Goal: Task Accomplishment & Management: Manage account settings

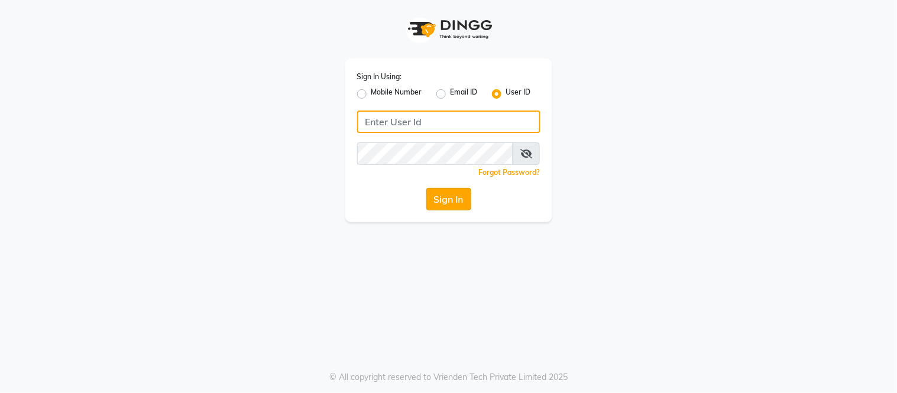
type input "shaan"
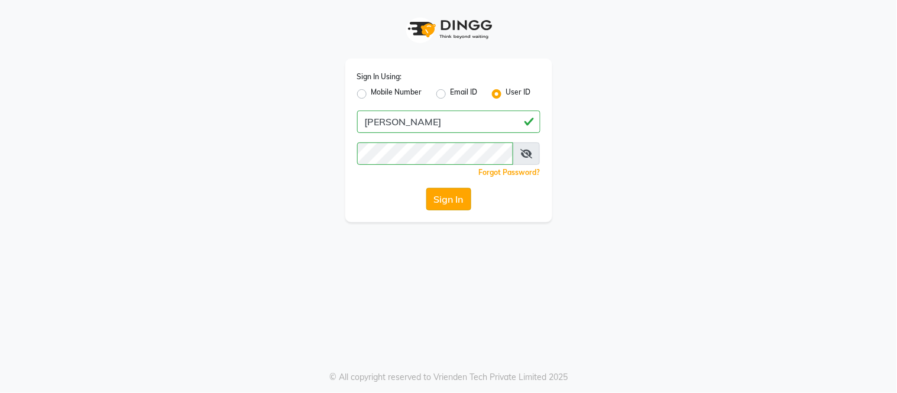
click at [448, 195] on button "Sign In" at bounding box center [448, 199] width 45 height 22
click at [446, 190] on button "Sign In" at bounding box center [448, 199] width 45 height 22
click at [457, 199] on button "Sign In" at bounding box center [448, 199] width 45 height 22
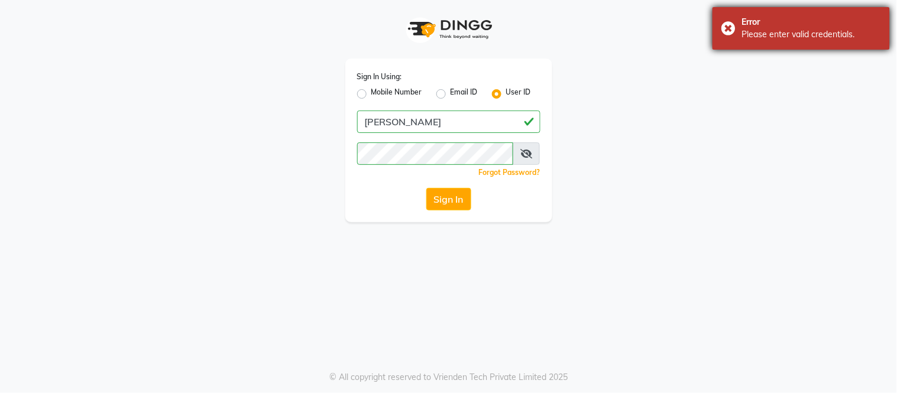
click at [726, 28] on div "Error Please enter valid credentials." at bounding box center [801, 28] width 177 height 43
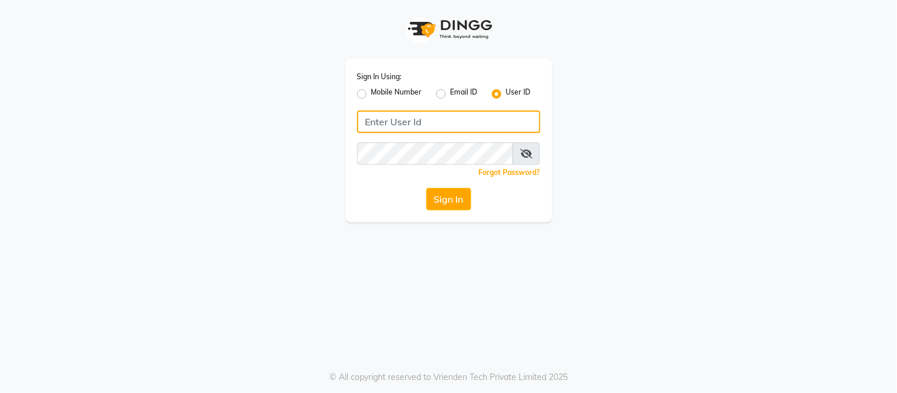
type input "shaan"
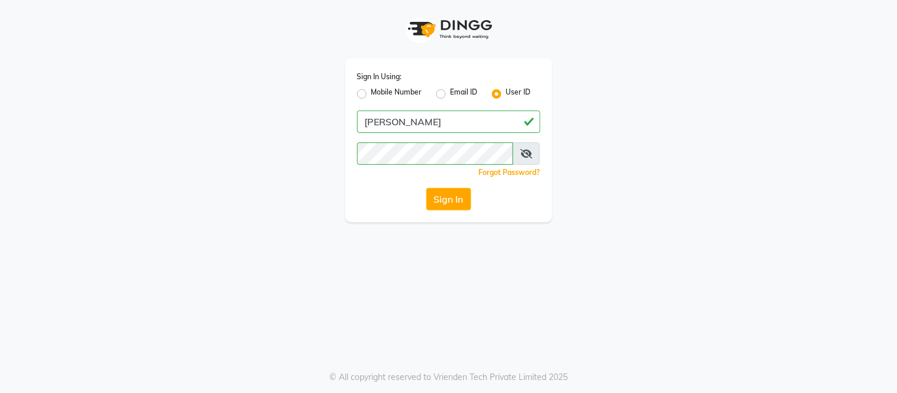
click at [506, 93] on label "User ID" at bounding box center [518, 94] width 25 height 14
click at [506, 93] on input "User ID" at bounding box center [510, 91] width 8 height 8
click at [506, 93] on label "User ID" at bounding box center [518, 94] width 25 height 14
click at [506, 93] on input "User ID" at bounding box center [510, 91] width 8 height 8
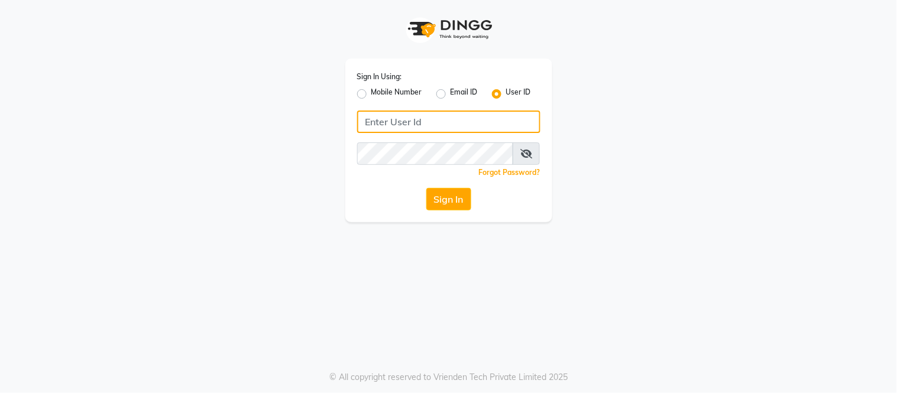
click at [440, 121] on input "Username" at bounding box center [448, 122] width 183 height 22
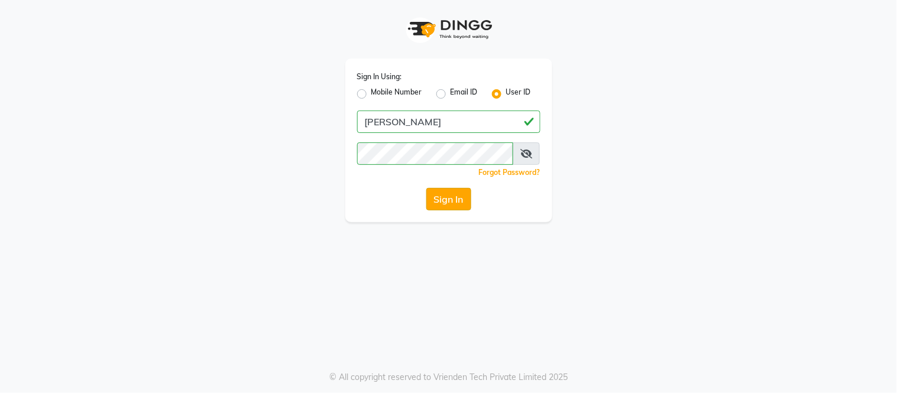
click at [454, 198] on button "Sign In" at bounding box center [448, 199] width 45 height 22
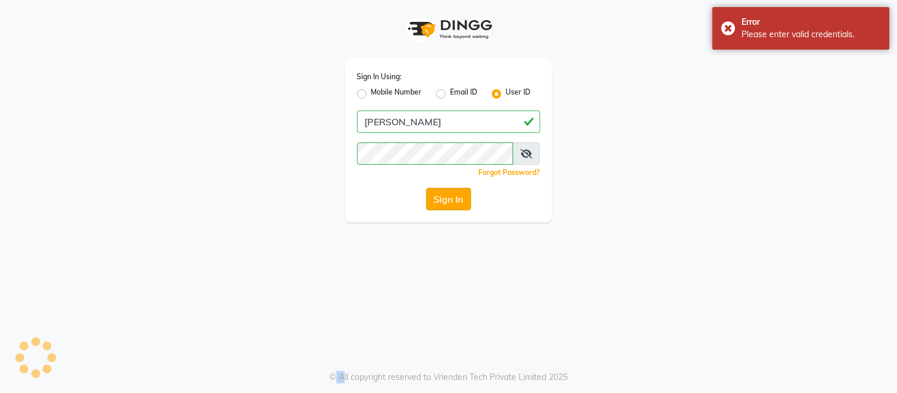
click at [454, 198] on div "Sign In" at bounding box center [448, 199] width 183 height 22
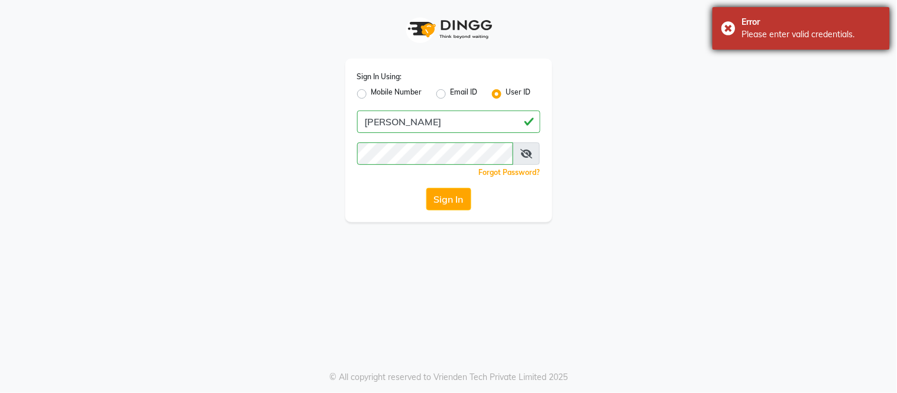
click at [738, 24] on div "Error Please enter valid credentials." at bounding box center [801, 28] width 177 height 43
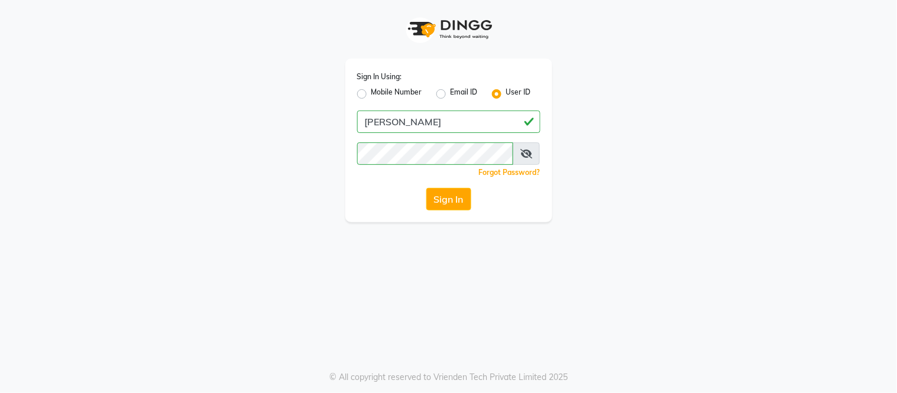
click at [629, 136] on div "Sign In Using: Mobile Number Email ID User ID [PERSON_NAME] Remember me Forgot …" at bounding box center [449, 111] width 674 height 222
click at [454, 198] on button "Sign In" at bounding box center [448, 199] width 45 height 22
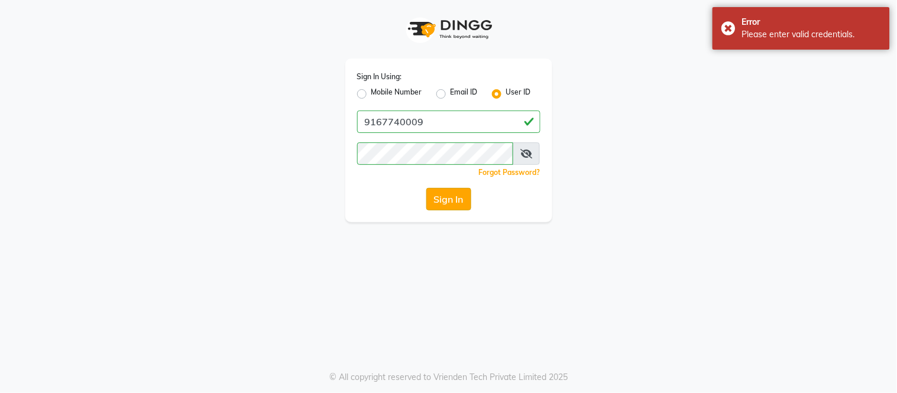
click at [456, 198] on button "Sign In" at bounding box center [448, 199] width 45 height 22
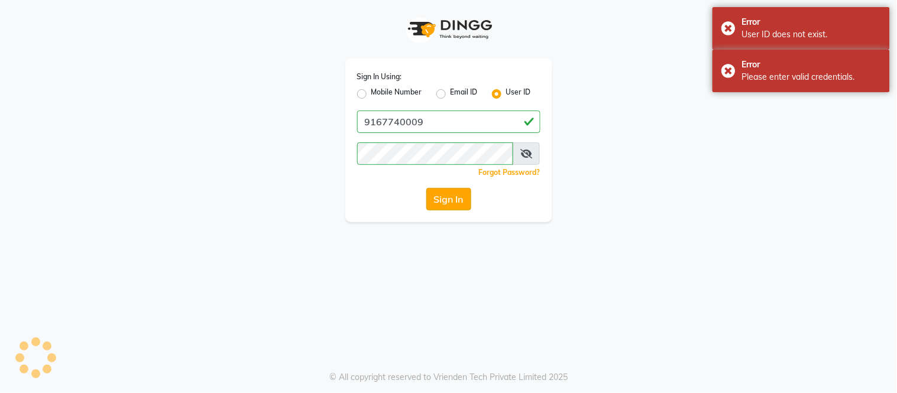
click at [456, 198] on button "Sign In" at bounding box center [448, 199] width 45 height 22
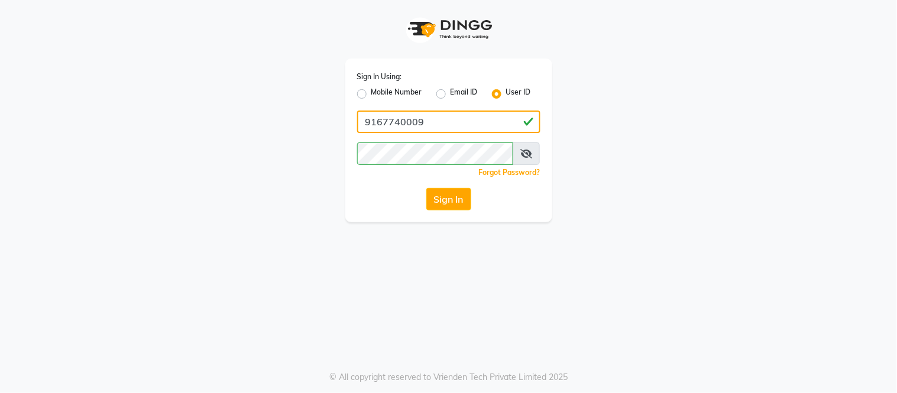
click at [420, 119] on input "9167740009" at bounding box center [448, 122] width 183 height 22
click at [330, 238] on div "Sign In Using: Mobile Number Email ID User ID 9167740009 Remember me Forgot Pas…" at bounding box center [448, 196] width 897 height 393
click at [446, 198] on button "Sign In" at bounding box center [448, 199] width 45 height 22
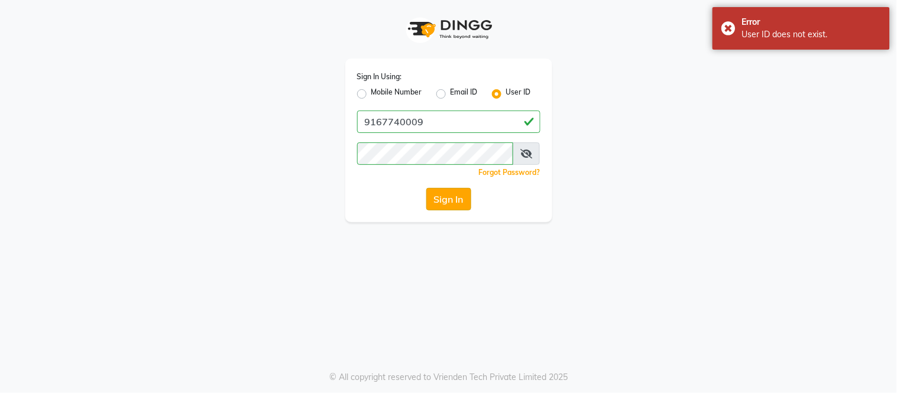
click at [446, 198] on button "Sign In" at bounding box center [448, 199] width 45 height 22
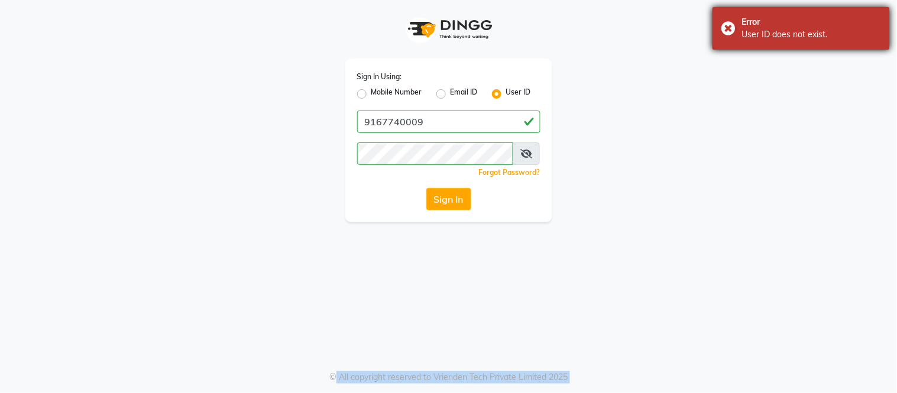
drag, startPoint x: 470, startPoint y: 235, endPoint x: 725, endPoint y: 26, distance: 329.9
click at [725, 26] on body "Sign In Using: Mobile Number Email ID User ID 9167740009 Remember me Forgot Pas…" at bounding box center [448, 196] width 897 height 393
click at [725, 26] on div "Error User ID does not exist." at bounding box center [801, 28] width 177 height 43
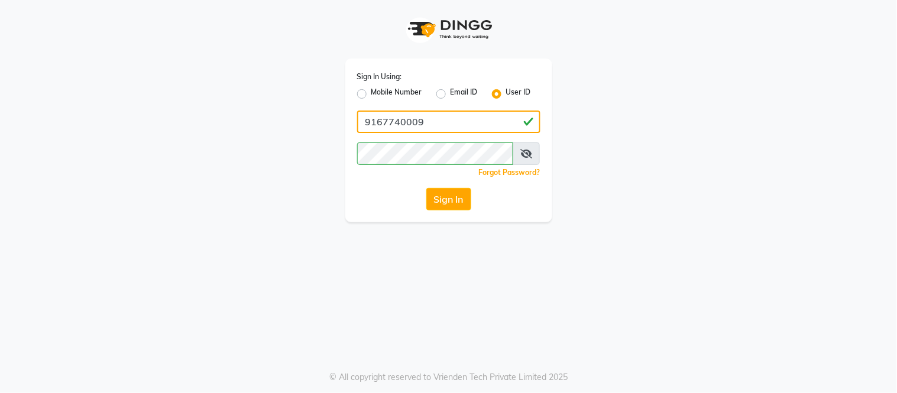
click at [426, 119] on input "9167740009" at bounding box center [448, 122] width 183 height 22
type input "9"
type input "SHAAN"
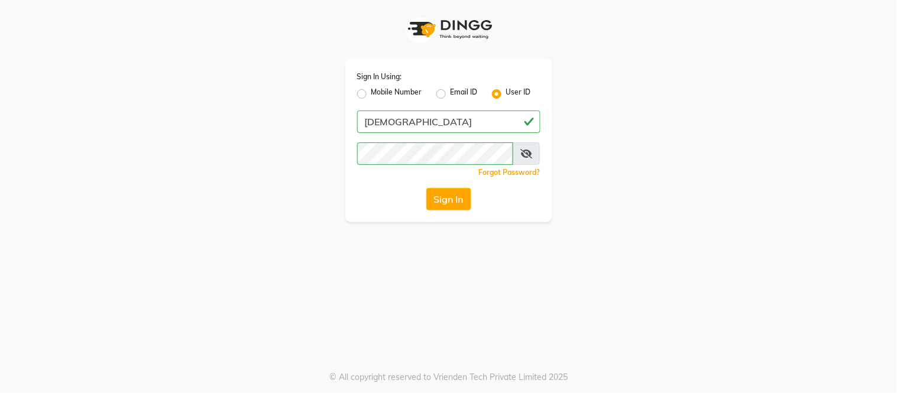
click at [404, 182] on div "Sign In Using: Mobile Number Email ID User ID SHAAN Remember me Forgot Password…" at bounding box center [448, 141] width 207 height 164
click at [445, 206] on button "Sign In" at bounding box center [448, 199] width 45 height 22
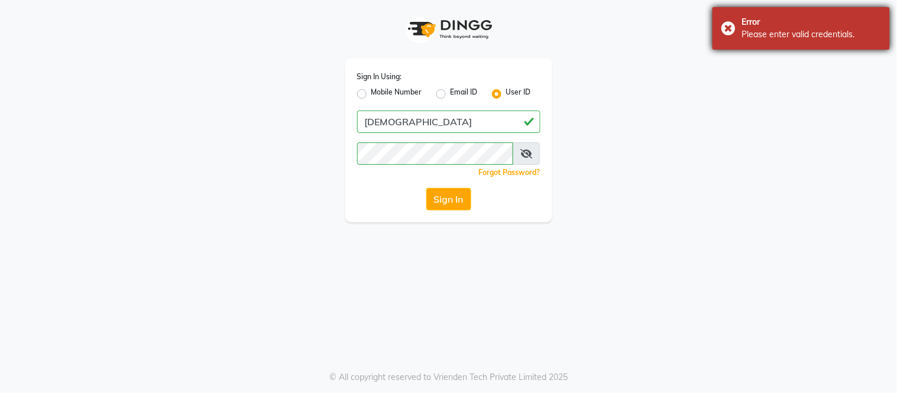
click at [724, 26] on div "Error Please enter valid credentials." at bounding box center [801, 28] width 177 height 43
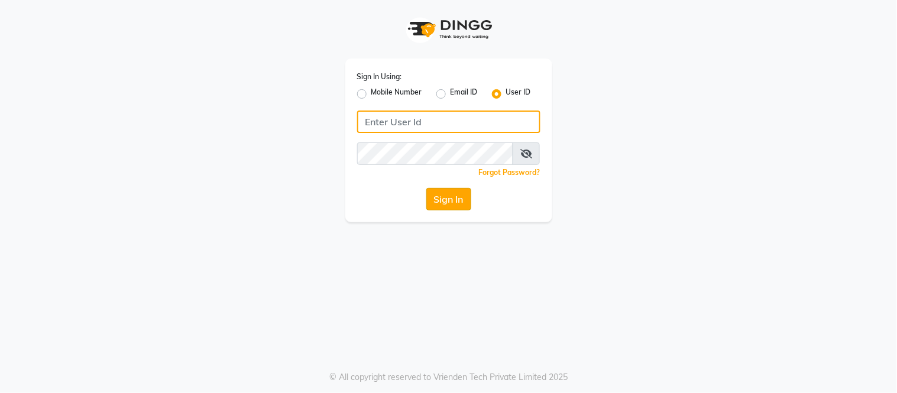
type input "[PERSON_NAME]"
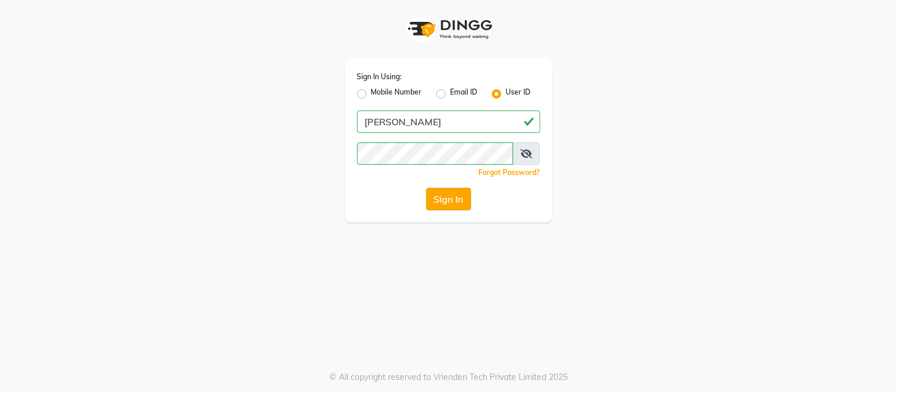
click at [444, 198] on button "Sign In" at bounding box center [448, 199] width 45 height 22
click at [442, 198] on button "Sign In" at bounding box center [448, 199] width 45 height 22
click at [442, 198] on div "Sign In" at bounding box center [448, 199] width 183 height 22
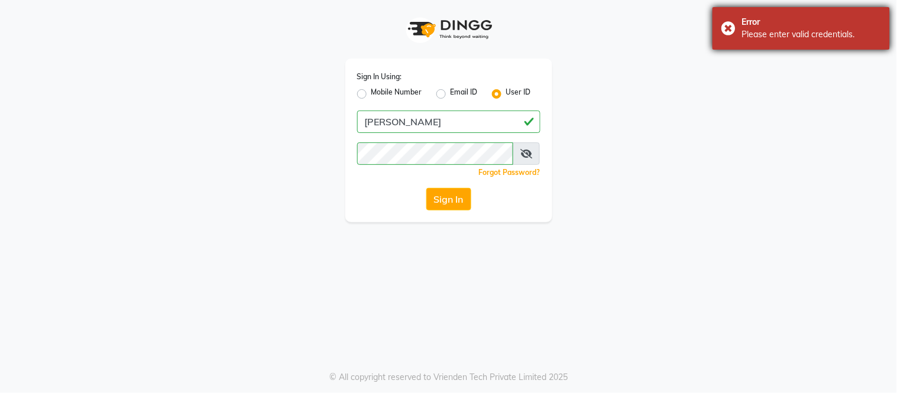
click at [727, 26] on div "Error Please enter valid credentials." at bounding box center [801, 28] width 177 height 43
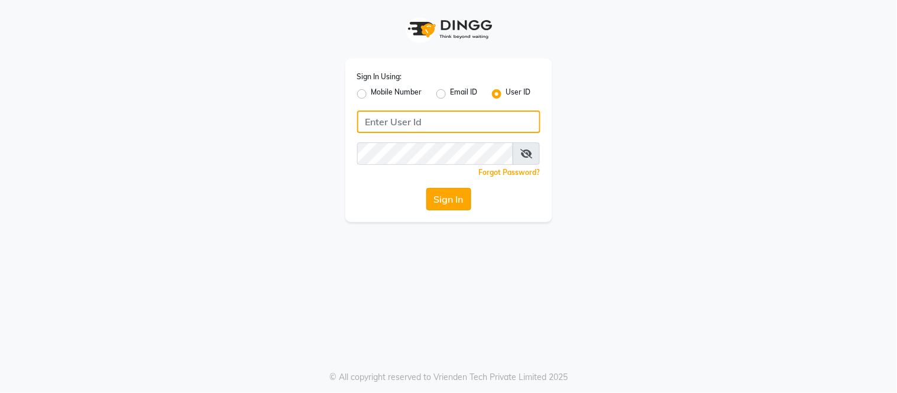
type input "[PERSON_NAME]"
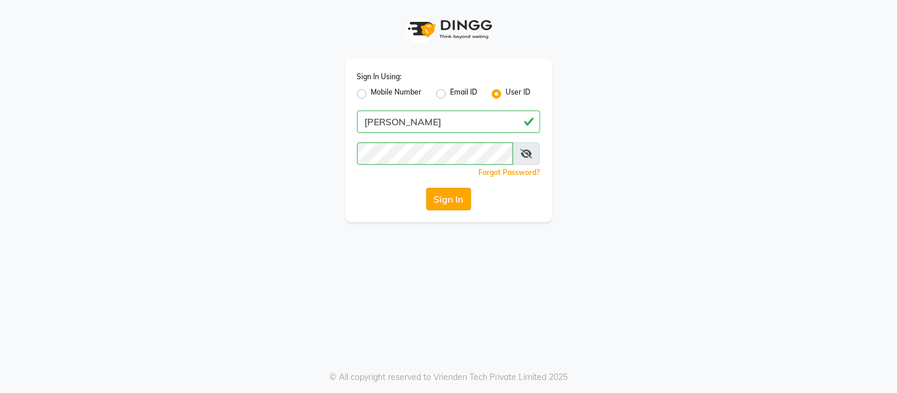
click at [442, 193] on button "Sign In" at bounding box center [448, 199] width 45 height 22
click at [442, 193] on div "Sign In" at bounding box center [448, 199] width 183 height 22
click at [451, 92] on label "Email ID" at bounding box center [464, 94] width 27 height 14
click at [451, 92] on input "Email ID" at bounding box center [455, 91] width 8 height 8
radio input "true"
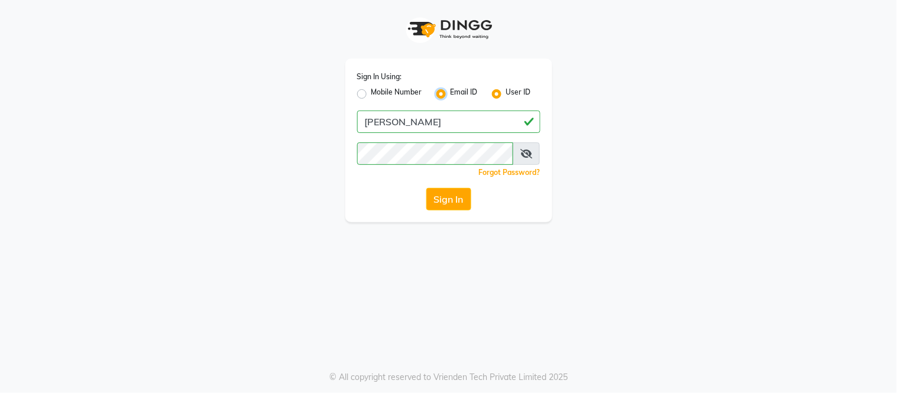
radio input "false"
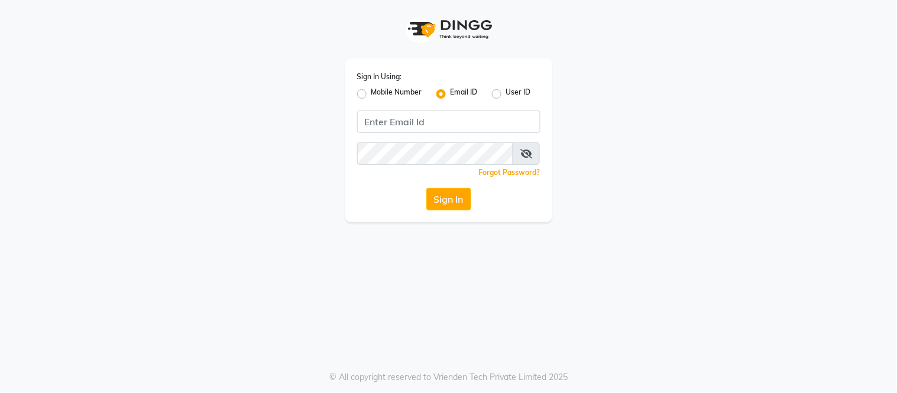
click at [367, 91] on div "Mobile Number" at bounding box center [389, 94] width 65 height 14
drag, startPoint x: 365, startPoint y: 92, endPoint x: 433, endPoint y: 123, distance: 74.9
click at [433, 123] on div "Sign In Using: Mobile Number Email ID User ID Remember me Forgot Password? Sign…" at bounding box center [448, 141] width 207 height 164
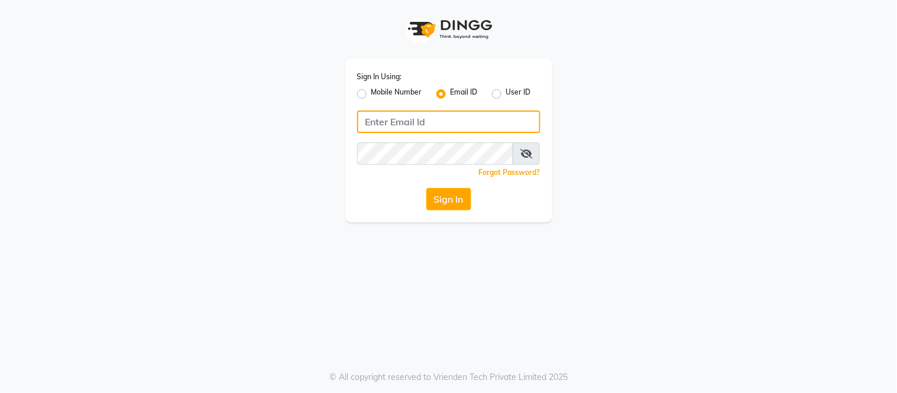
click at [433, 123] on input "Username" at bounding box center [448, 122] width 183 height 22
type input "[PERSON_NAME]"
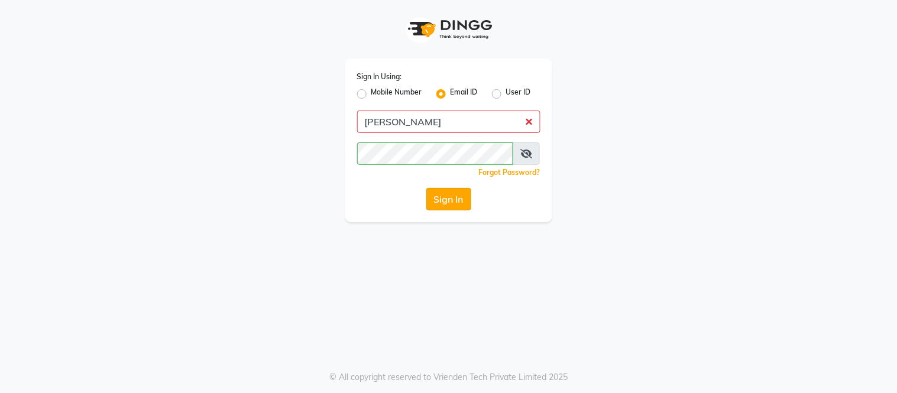
click at [458, 198] on button "Sign In" at bounding box center [448, 199] width 45 height 22
click at [506, 93] on label "User ID" at bounding box center [518, 94] width 25 height 14
click at [506, 93] on input "User ID" at bounding box center [510, 91] width 8 height 8
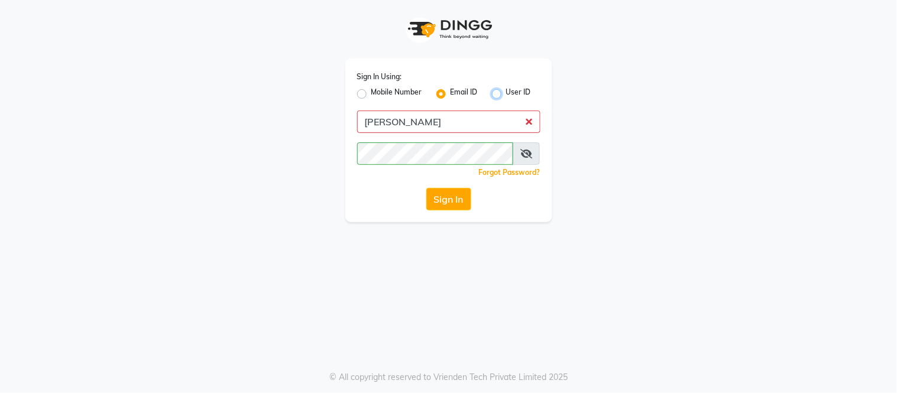
radio input "true"
radio input "false"
click at [452, 194] on button "Sign In" at bounding box center [448, 199] width 45 height 22
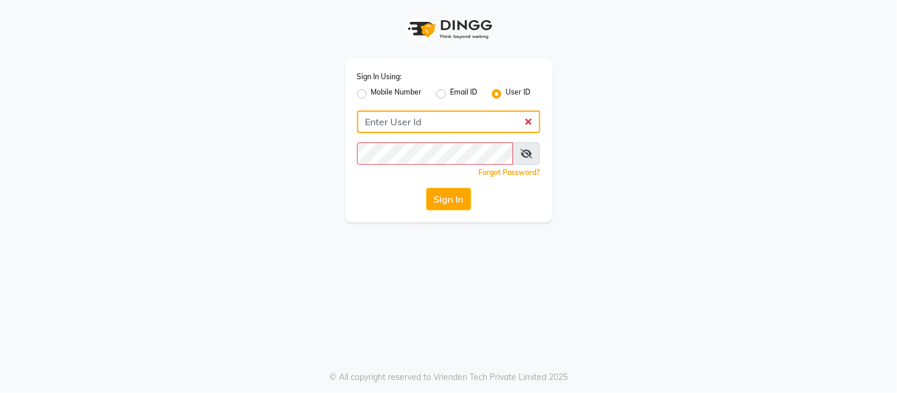
click at [434, 123] on input "Username" at bounding box center [448, 122] width 183 height 22
type input "[PERSON_NAME]"
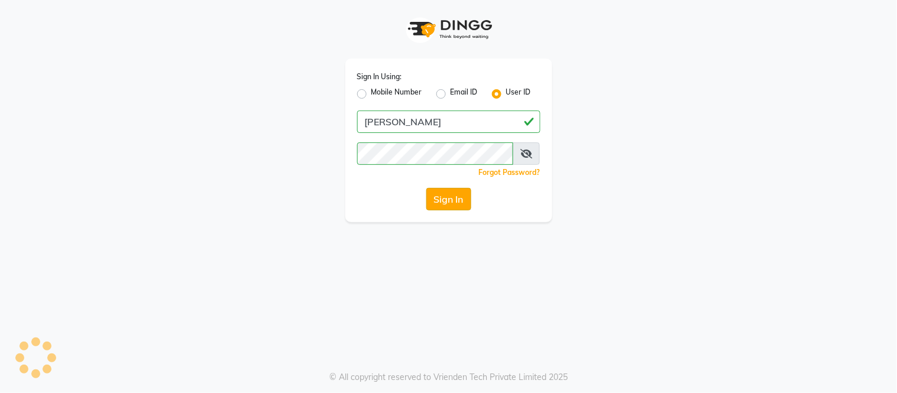
click at [448, 206] on button "Sign In" at bounding box center [448, 199] width 45 height 22
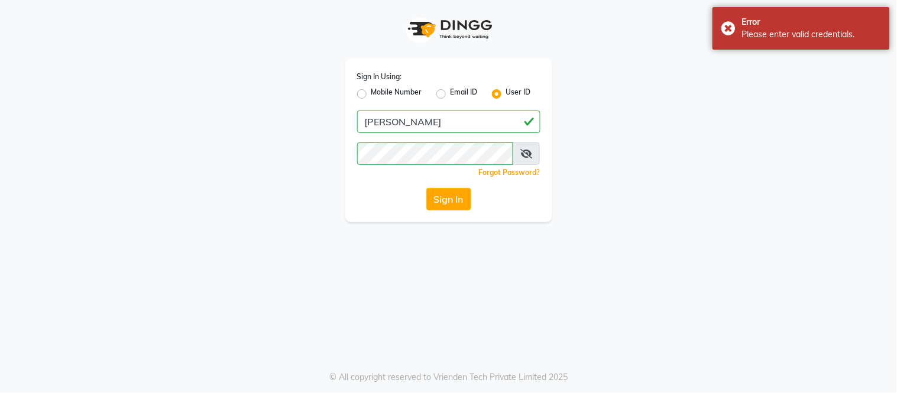
click at [601, 175] on div "Sign In Using: Mobile Number Email ID User ID shaan Remember me Forgot Password…" at bounding box center [449, 111] width 674 height 222
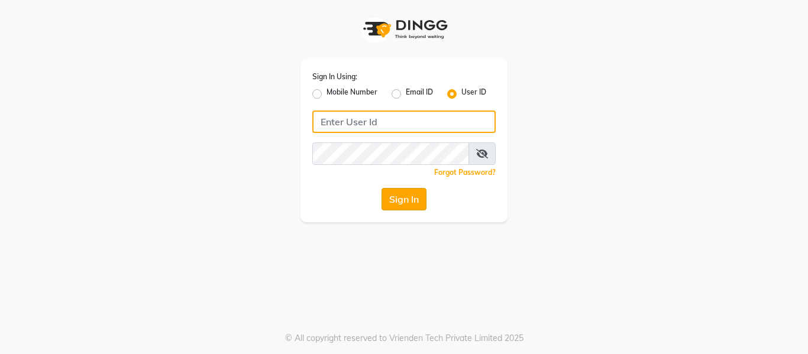
type input "[PERSON_NAME]"
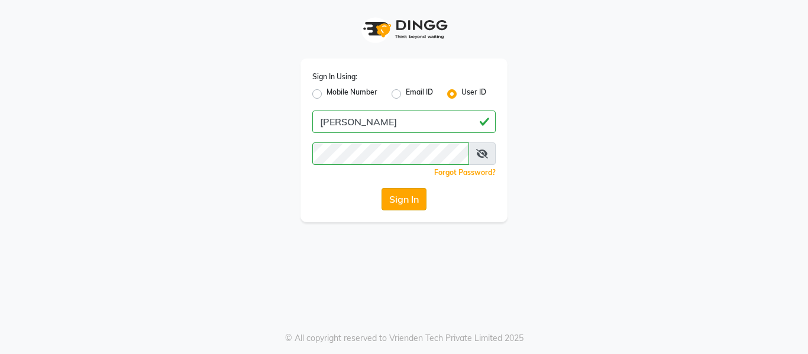
click at [424, 198] on button "Sign In" at bounding box center [403, 199] width 45 height 22
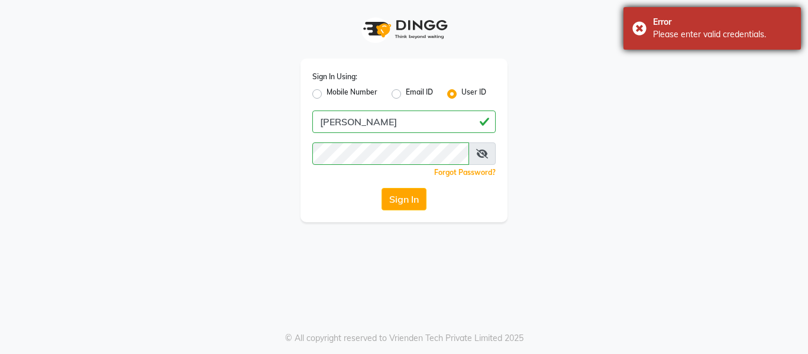
click at [631, 24] on div "Error Please enter valid credentials." at bounding box center [711, 28] width 177 height 43
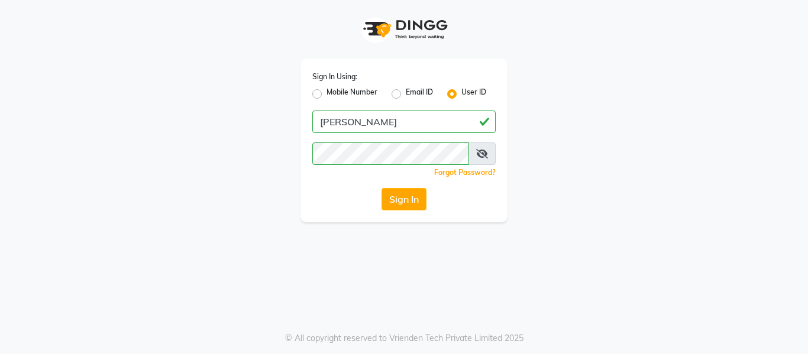
drag, startPoint x: 643, startPoint y: 12, endPoint x: 693, endPoint y: -35, distance: 67.8
click at [693, 0] on html "Sign In Using: Mobile Number Email ID User ID [PERSON_NAME] Remember me Forgot …" at bounding box center [404, 177] width 808 height 354
click at [411, 199] on button "Sign In" at bounding box center [403, 199] width 45 height 22
click at [411, 199] on div "Sign In" at bounding box center [403, 199] width 183 height 22
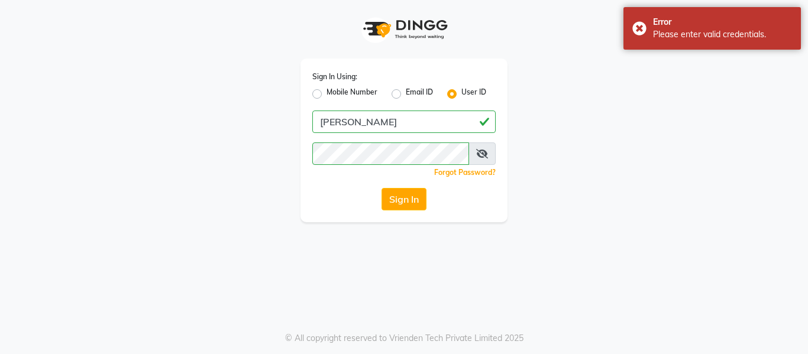
click at [434, 30] on img at bounding box center [404, 29] width 95 height 35
click at [439, 12] on img at bounding box center [404, 29] width 95 height 35
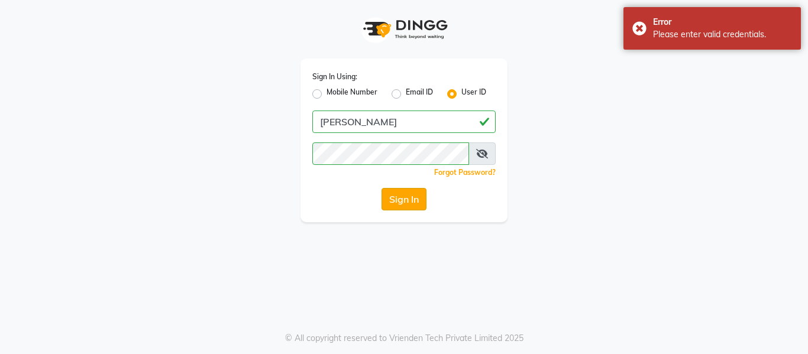
click at [397, 194] on button "Sign In" at bounding box center [403, 199] width 45 height 22
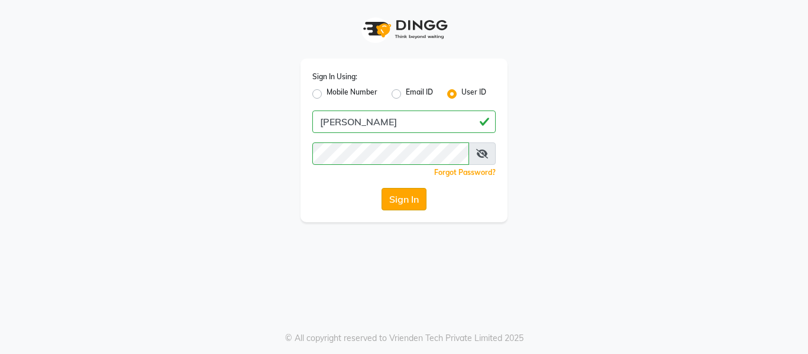
click at [397, 194] on button "Sign In" at bounding box center [403, 199] width 45 height 22
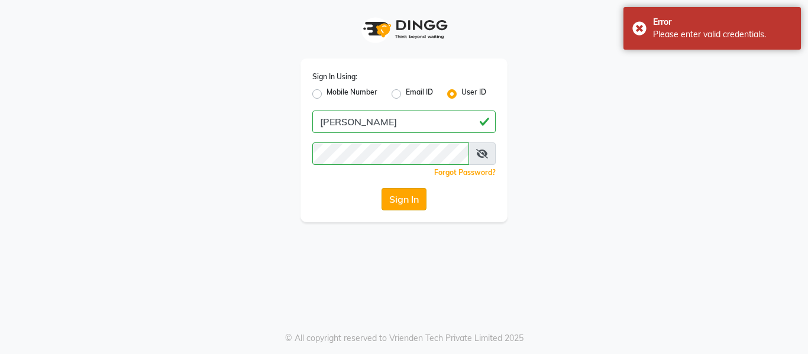
click at [397, 194] on button "Sign In" at bounding box center [403, 199] width 45 height 22
click at [640, 28] on div "Error Please enter valid credentials." at bounding box center [711, 28] width 177 height 43
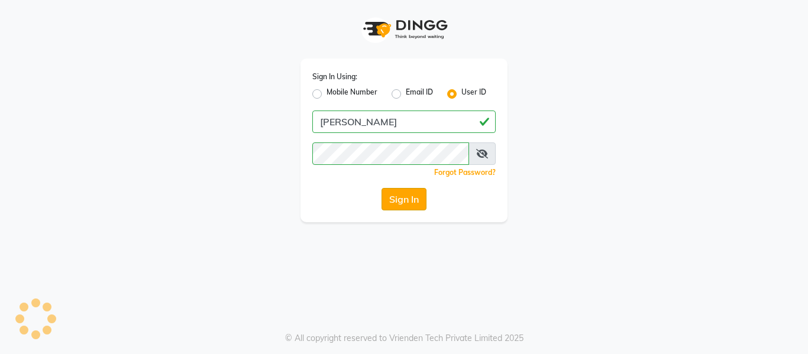
click at [412, 198] on button "Sign In" at bounding box center [403, 199] width 45 height 22
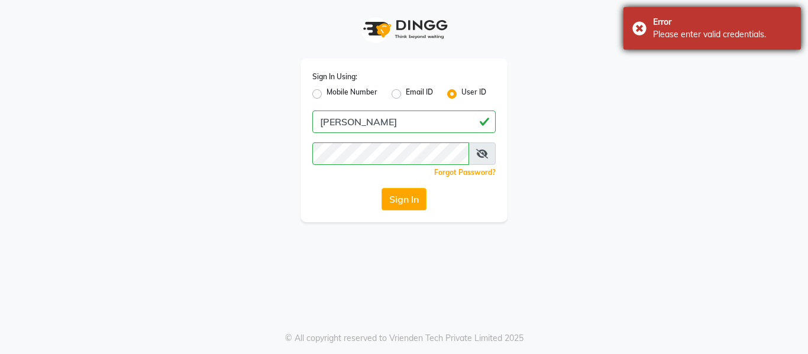
click at [641, 25] on div "Error Please enter valid credentials." at bounding box center [711, 28] width 177 height 43
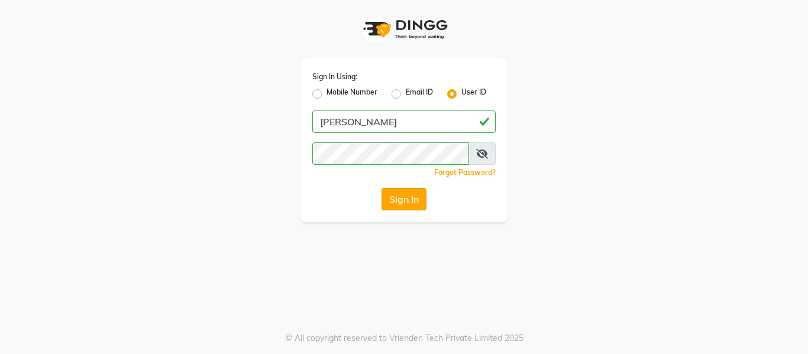
click at [406, 197] on button "Sign In" at bounding box center [403, 199] width 45 height 22
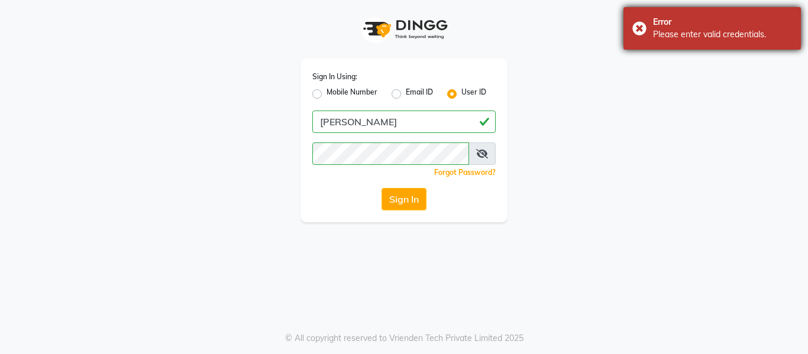
click at [642, 28] on div "Error Please enter valid credentials." at bounding box center [711, 28] width 177 height 43
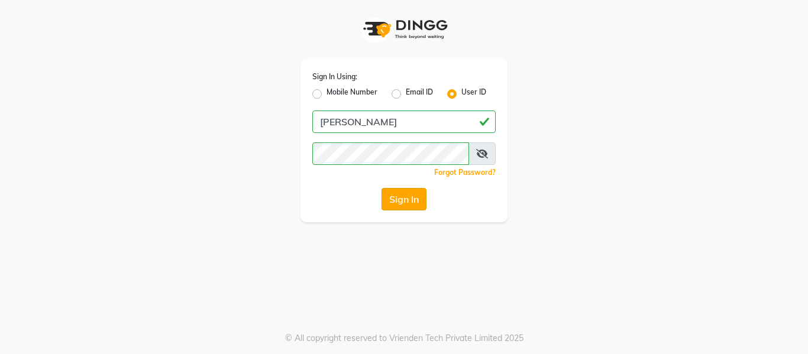
click at [422, 203] on button "Sign In" at bounding box center [403, 199] width 45 height 22
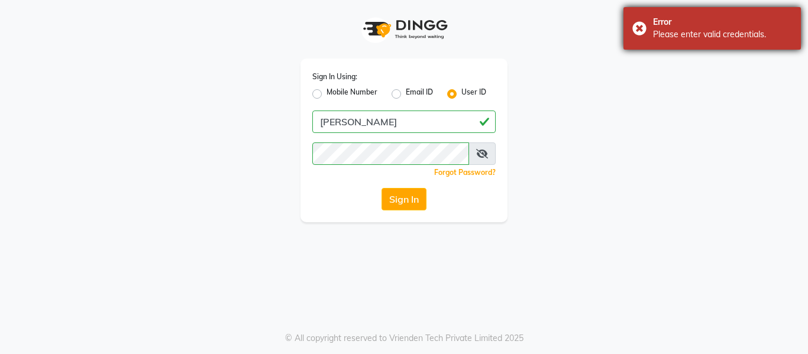
click at [635, 31] on div "Error Please enter valid credentials." at bounding box center [711, 28] width 177 height 43
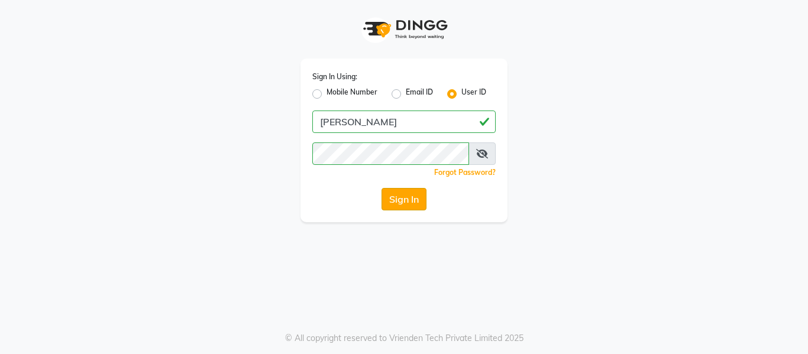
click at [400, 200] on button "Sign In" at bounding box center [403, 199] width 45 height 22
click at [420, 195] on button "Sign In" at bounding box center [403, 199] width 45 height 22
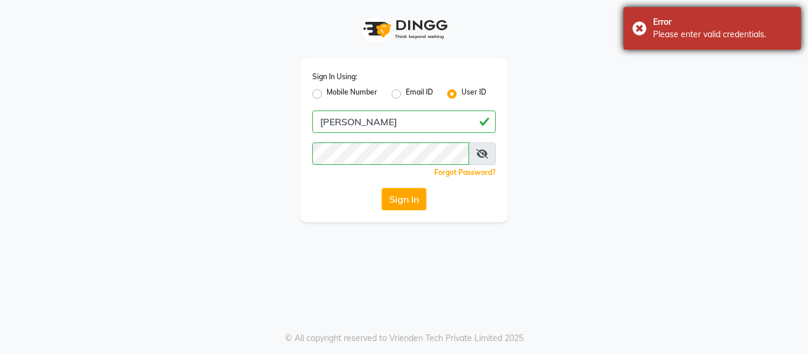
click at [638, 25] on div "Error Please enter valid credentials." at bounding box center [711, 28] width 177 height 43
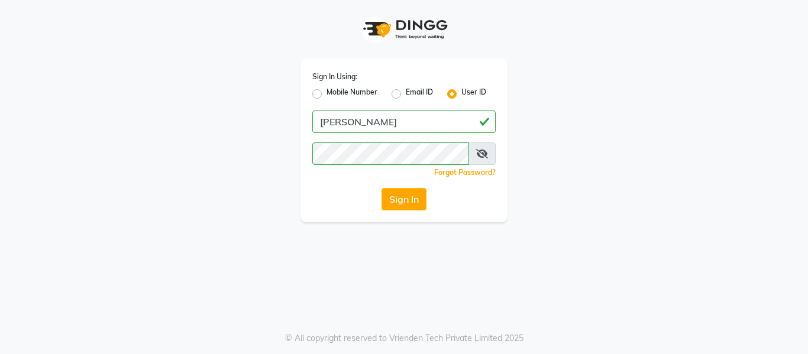
click at [637, 134] on div "Sign In Using: Mobile Number Email ID User ID shaan Remember me Forgot Password…" at bounding box center [404, 111] width 674 height 222
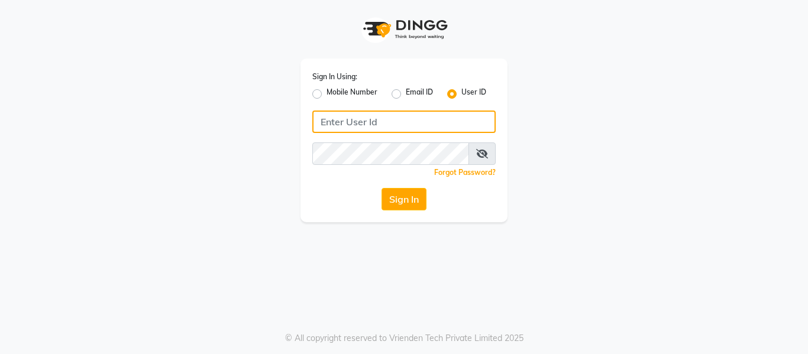
type input "[PERSON_NAME]"
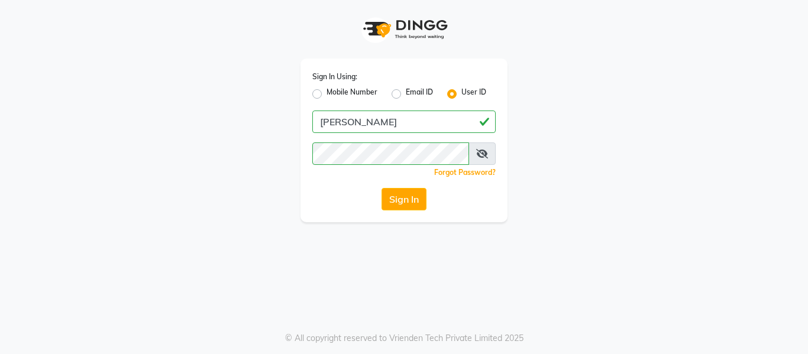
click at [563, 295] on div "Sign In Using: Mobile Number Email ID User ID [PERSON_NAME] Remember me Forgot …" at bounding box center [404, 177] width 808 height 354
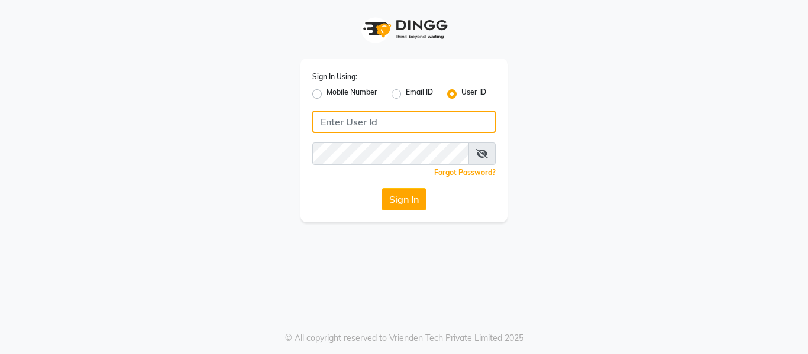
type input "[PERSON_NAME]"
click at [367, 118] on input "[PERSON_NAME]" at bounding box center [403, 122] width 183 height 22
type input "[PERSON_NAME]"
drag, startPoint x: 352, startPoint y: 124, endPoint x: 363, endPoint y: 171, distance: 47.8
click at [352, 124] on input "[PERSON_NAME]" at bounding box center [403, 122] width 183 height 22
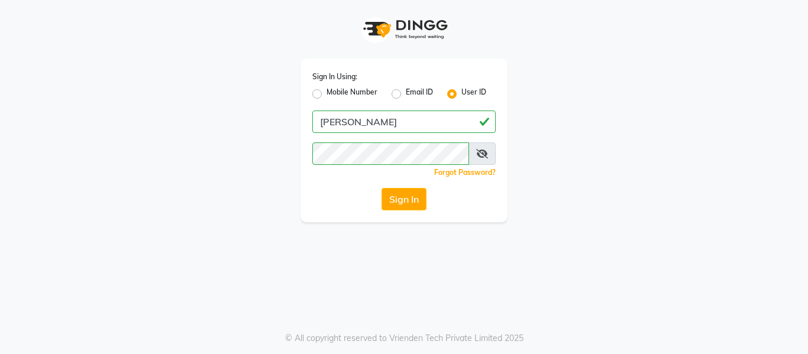
click at [239, 177] on div "Sign In Using: Mobile Number Email ID User ID shaan Remember me Forgot Password…" at bounding box center [404, 111] width 674 height 222
click at [398, 199] on button "Sign In" at bounding box center [403, 199] width 45 height 22
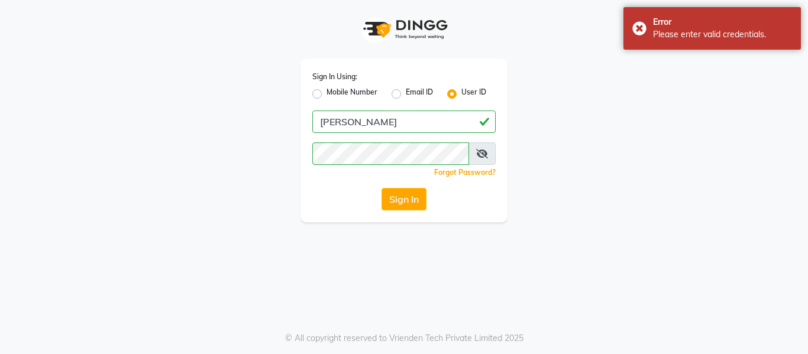
click at [481, 151] on icon at bounding box center [482, 153] width 12 height 9
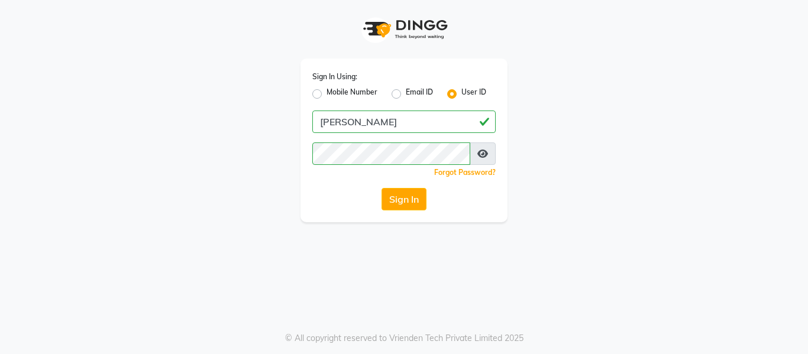
click at [406, 93] on label "Email ID" at bounding box center [419, 94] width 27 height 14
click at [406, 93] on input "Email ID" at bounding box center [410, 91] width 8 height 8
radio input "true"
radio input "false"
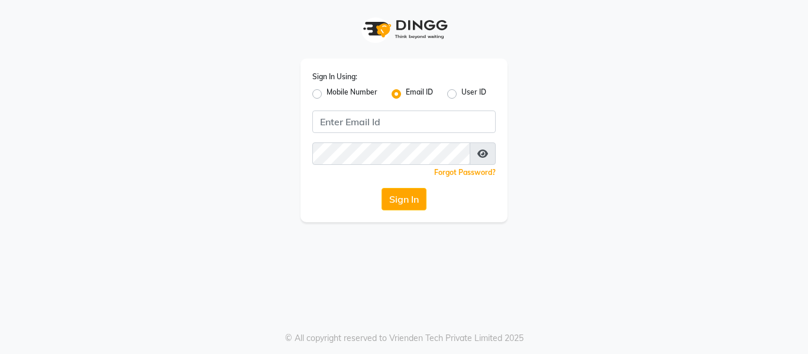
click at [326, 88] on label "Mobile Number" at bounding box center [351, 94] width 51 height 14
click at [326, 88] on input "Mobile Number" at bounding box center [330, 91] width 8 height 8
radio input "true"
radio input "false"
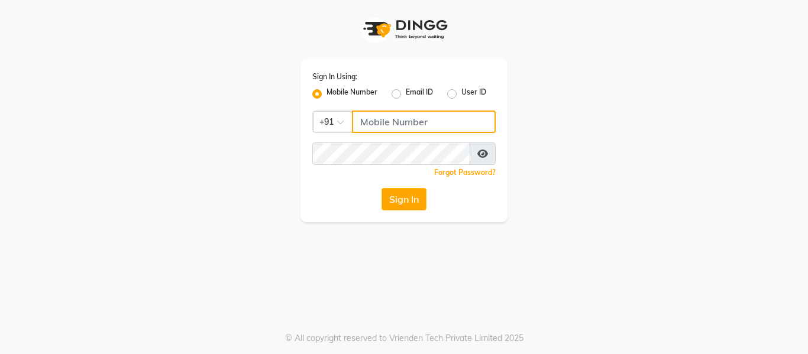
click at [370, 129] on input "Username" at bounding box center [424, 122] width 144 height 22
type input "9167740009"
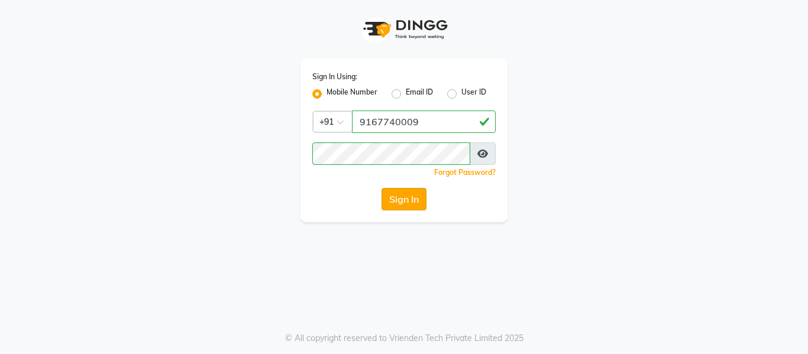
click at [417, 192] on button "Sign In" at bounding box center [403, 199] width 45 height 22
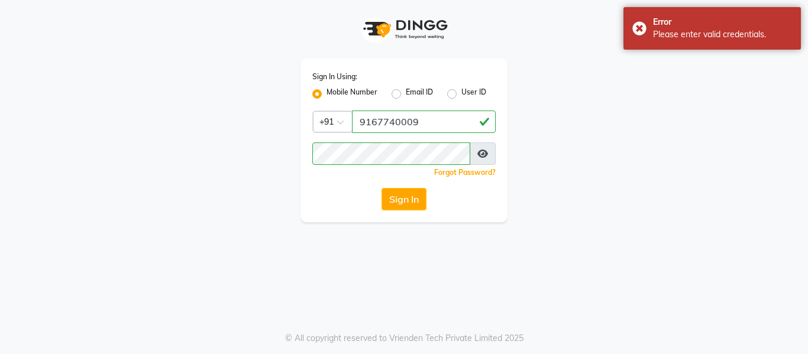
click at [406, 95] on label "Email ID" at bounding box center [419, 94] width 27 height 14
click at [406, 95] on input "Email ID" at bounding box center [410, 91] width 8 height 8
radio input "true"
radio input "false"
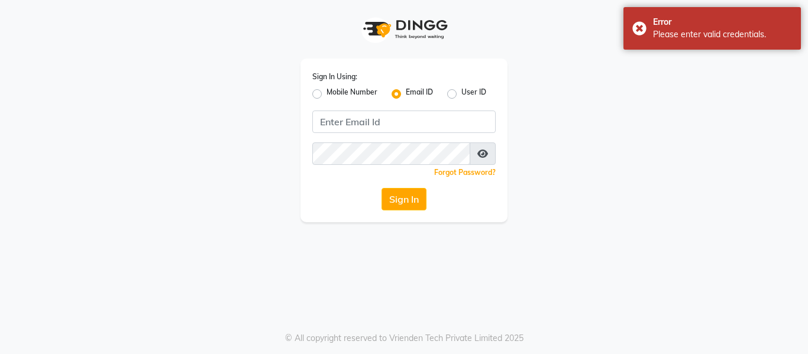
click at [465, 90] on label "User ID" at bounding box center [473, 94] width 25 height 14
click at [465, 90] on input "User ID" at bounding box center [465, 91] width 8 height 8
radio input "true"
radio input "false"
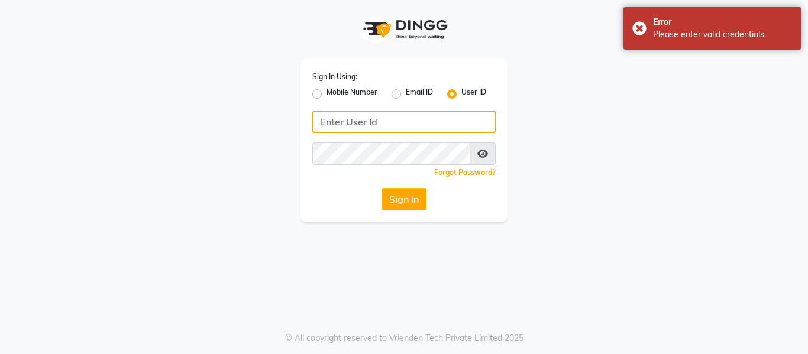
click at [364, 117] on input "Username" at bounding box center [403, 122] width 183 height 22
type input "[PERSON_NAME]"
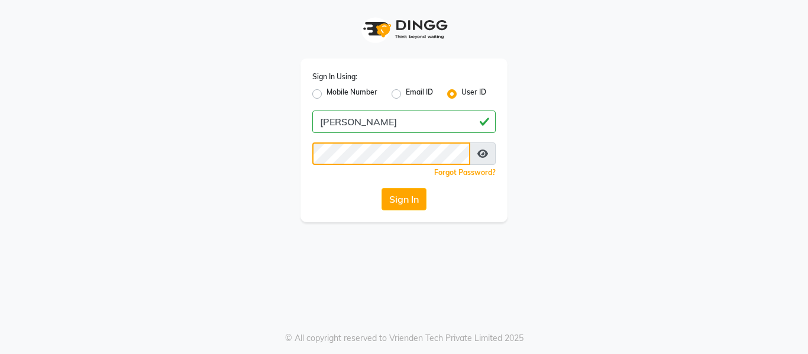
click at [299, 150] on div "Sign In Using: Mobile Number Email ID User ID shaan Remember me Forgot Password…" at bounding box center [404, 111] width 225 height 222
click at [381, 188] on button "Sign In" at bounding box center [403, 199] width 45 height 22
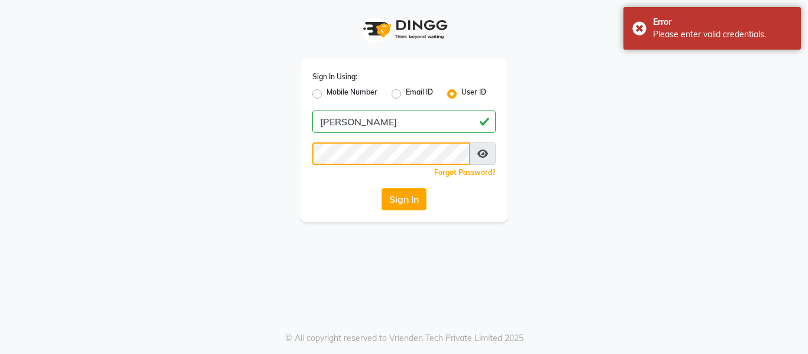
click at [381, 188] on button "Sign In" at bounding box center [403, 199] width 45 height 22
click at [296, 201] on div "Sign In Using: Mobile Number Email ID User ID shaan Remember me Forgot Password…" at bounding box center [404, 111] width 225 height 222
click at [394, 195] on button "Sign In" at bounding box center [403, 199] width 45 height 22
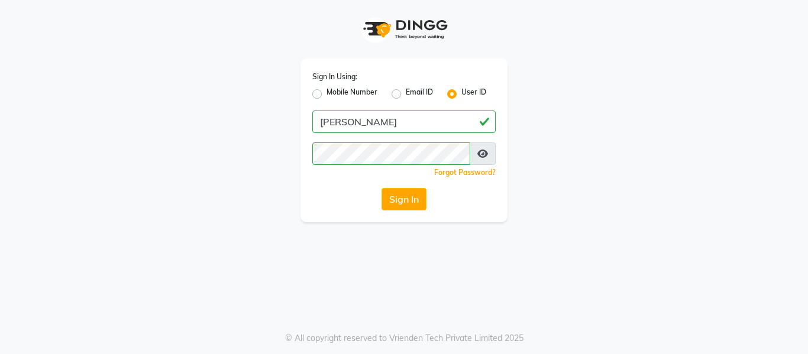
click at [508, 38] on div "Sign In Using: Mobile Number Email ID User ID shaan Remember me Forgot Password…" at bounding box center [404, 111] width 225 height 222
drag, startPoint x: 604, startPoint y: 5, endPoint x: 471, endPoint y: 138, distance: 188.6
click at [471, 138] on div "Sign In Using: Mobile Number Email ID User ID shaan Remember me Forgot Password…" at bounding box center [403, 141] width 207 height 164
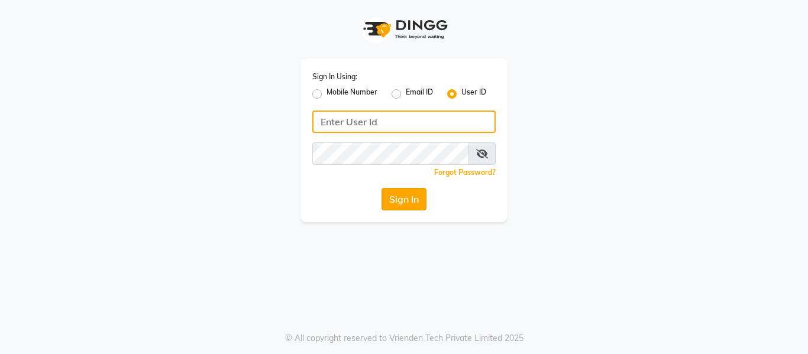
type input "[PERSON_NAME]"
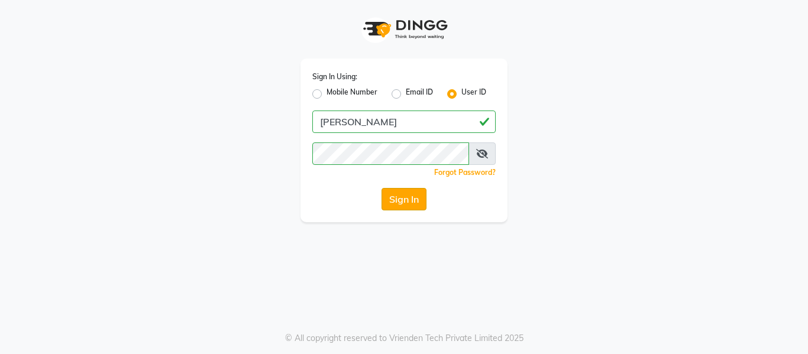
click at [408, 194] on button "Sign In" at bounding box center [403, 199] width 45 height 22
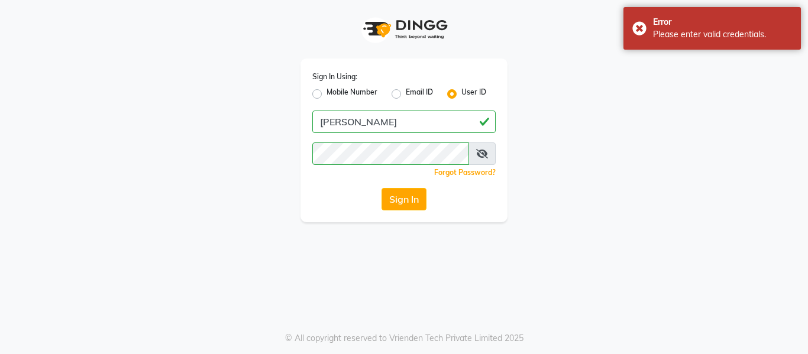
click at [322, 90] on div "Mobile Number" at bounding box center [344, 94] width 65 height 14
click at [326, 90] on label "Mobile Number" at bounding box center [351, 94] width 51 height 14
click at [326, 90] on input "Mobile Number" at bounding box center [330, 91] width 8 height 8
radio input "true"
radio input "false"
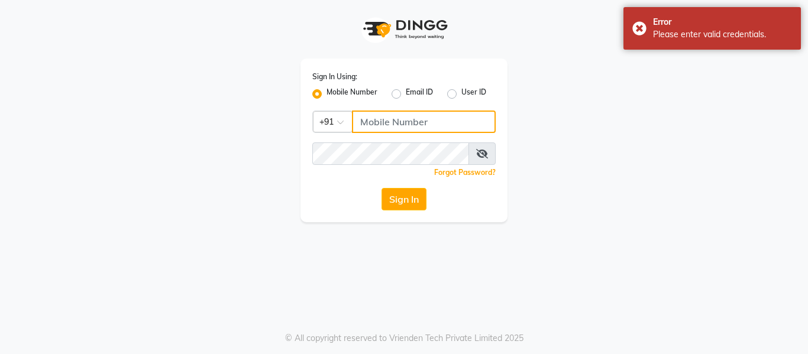
click at [376, 119] on input "Username" at bounding box center [424, 122] width 144 height 22
type input "9167740009"
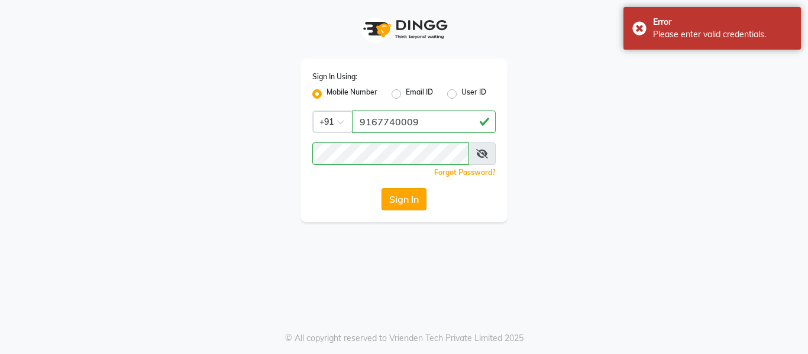
click at [402, 196] on button "Sign In" at bounding box center [403, 199] width 45 height 22
